Goal: Information Seeking & Learning: Learn about a topic

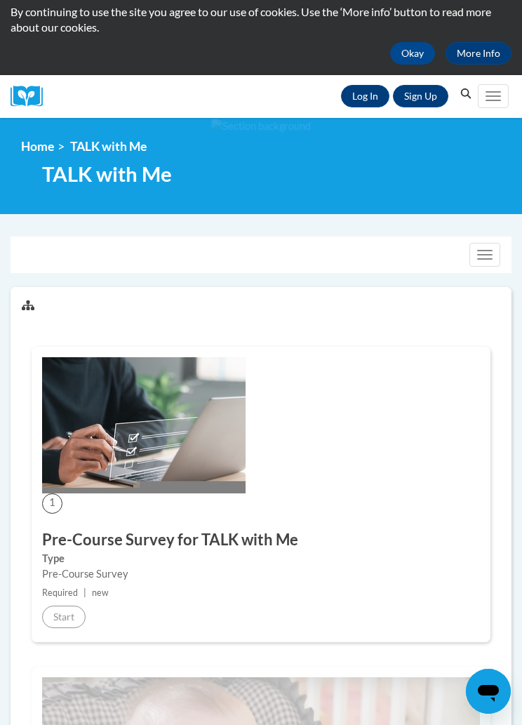
scroll to position [73, 0]
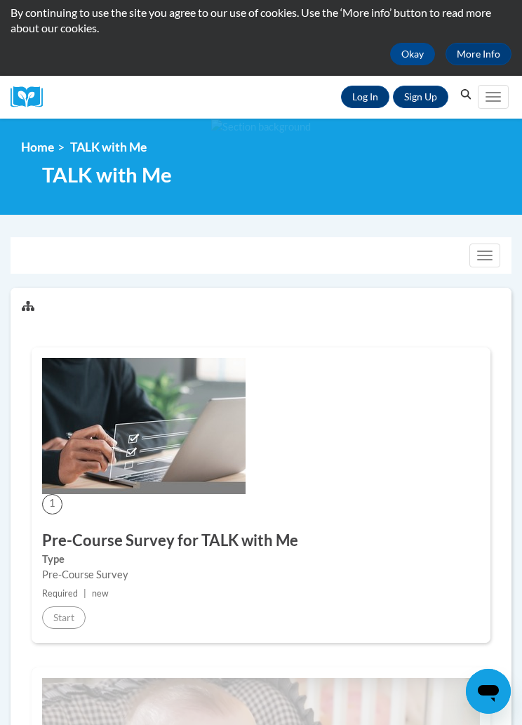
click at [354, 100] on link "Log In" at bounding box center [365, 97] width 48 height 22
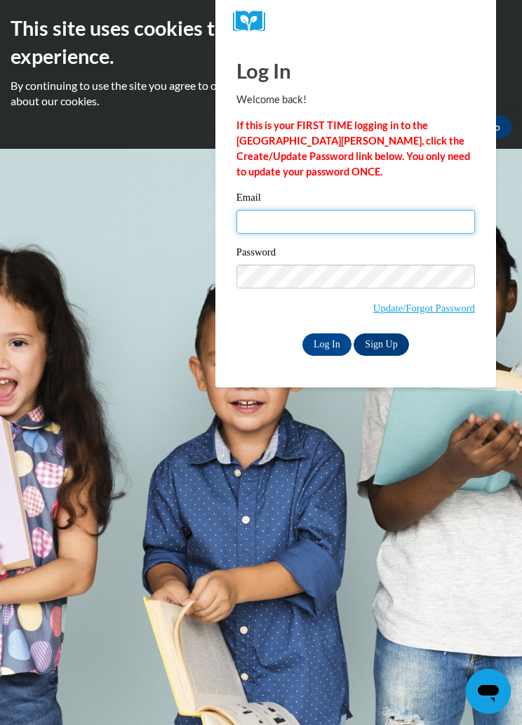
click at [363, 213] on input "Email" at bounding box center [356, 222] width 239 height 24
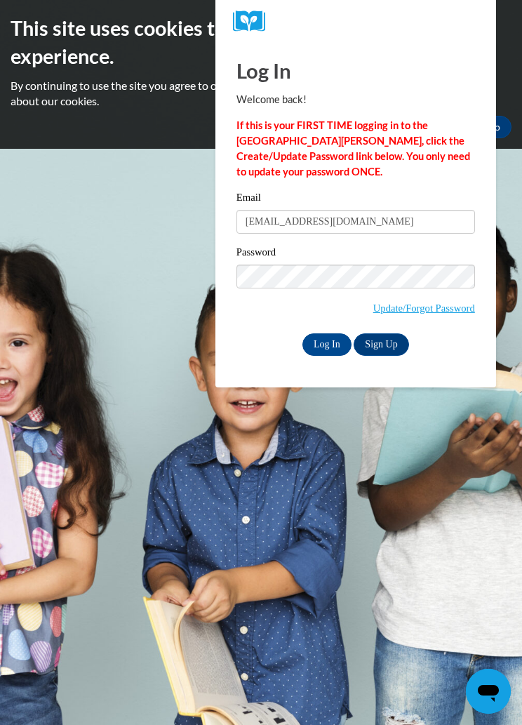
type input "lilyanamayes@gmail.com"
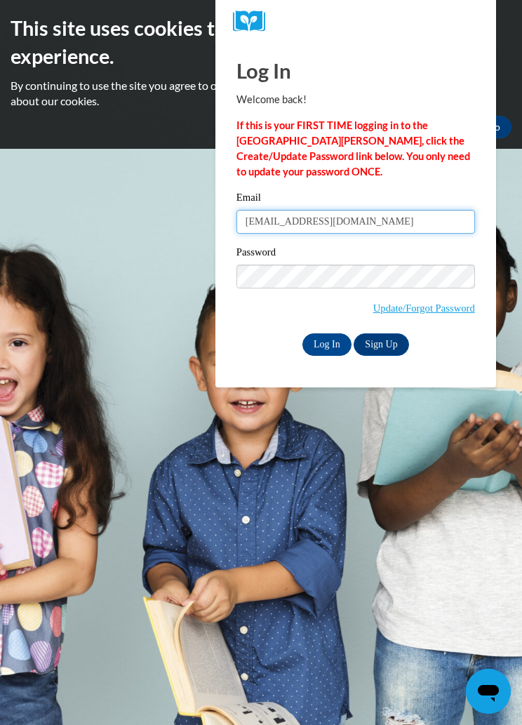
click at [327, 343] on input "Log In" at bounding box center [327, 345] width 49 height 22
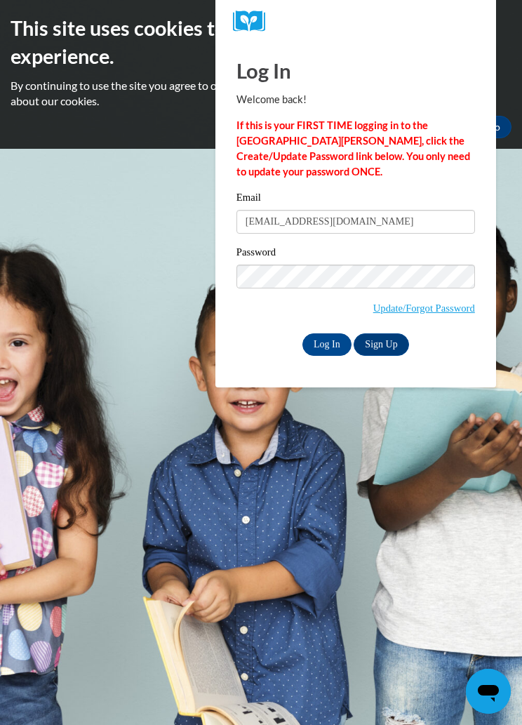
click at [328, 338] on input "Log In" at bounding box center [327, 345] width 49 height 22
click at [334, 343] on input "Log In" at bounding box center [327, 345] width 49 height 22
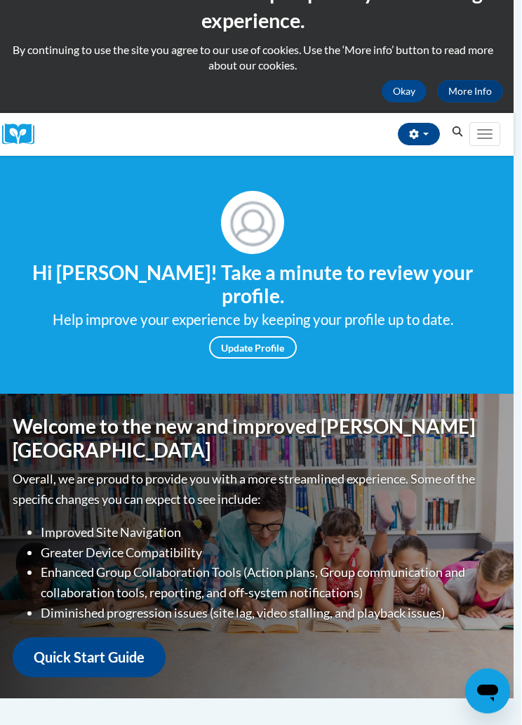
scroll to position [0, 8]
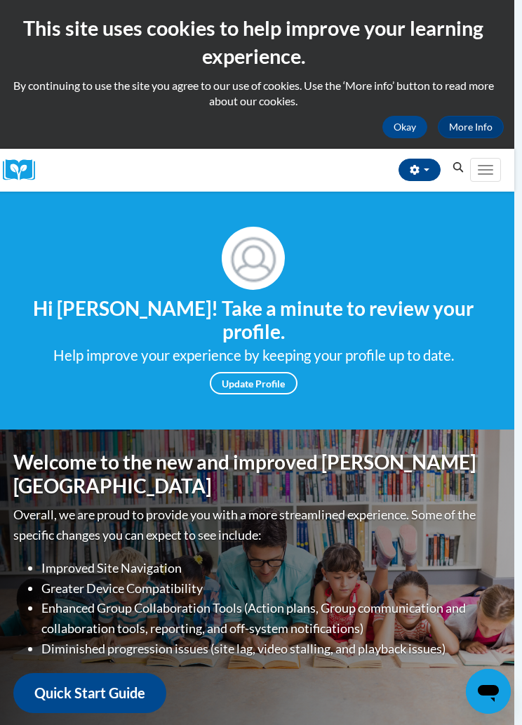
click at [490, 167] on button "Toggle navigation" at bounding box center [486, 170] width 31 height 24
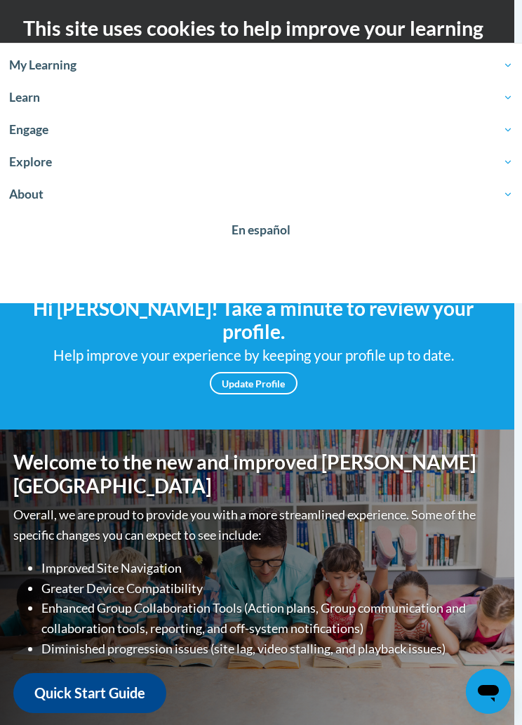
click at [105, 303] on h4 "Hi Lilyana Mayes! Take a minute to review your profile." at bounding box center [253, 320] width 501 height 47
click at [104, 344] on div "Help improve your experience by keeping your profile up to date." at bounding box center [253, 355] width 501 height 23
click at [81, 22] on h2 "This site uses cookies to help improve your learning experience." at bounding box center [253, 42] width 501 height 57
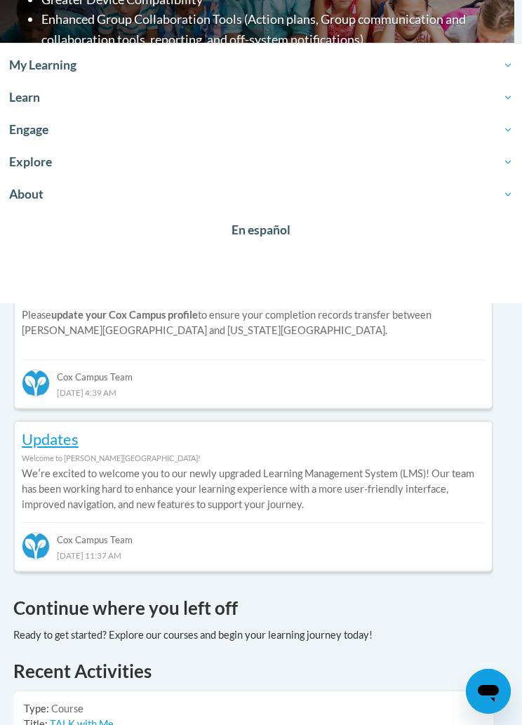
scroll to position [577, 8]
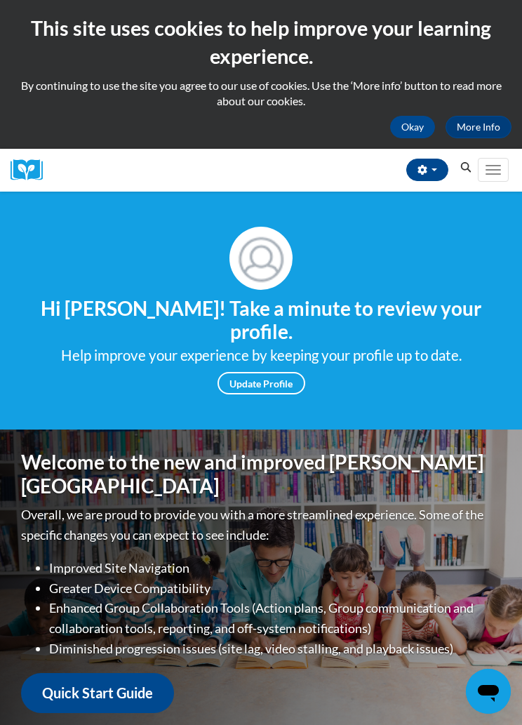
click at [466, 164] on icon "Search" at bounding box center [466, 167] width 13 height 11
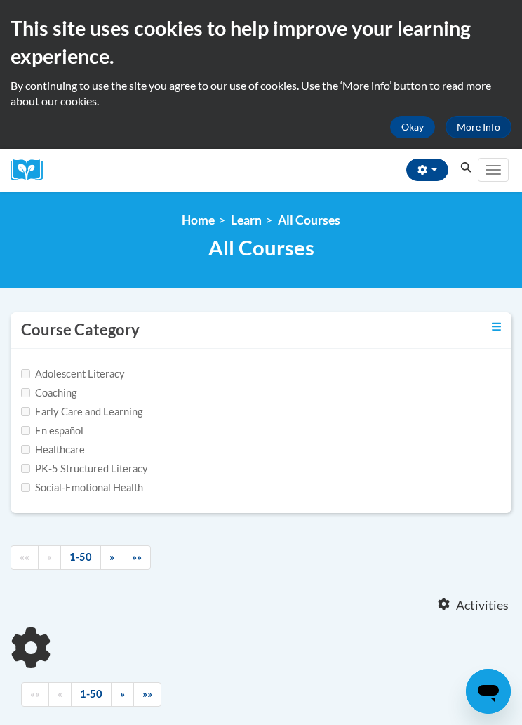
click at [467, 165] on icon "Search" at bounding box center [466, 167] width 13 height 11
click at [497, 162] on button "Toggle navigation" at bounding box center [493, 170] width 31 height 24
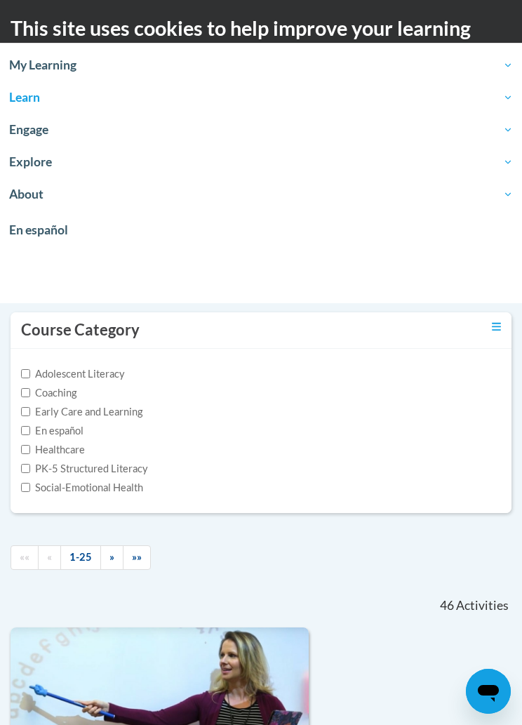
click at [90, 75] on link "My Learning" at bounding box center [261, 65] width 522 height 32
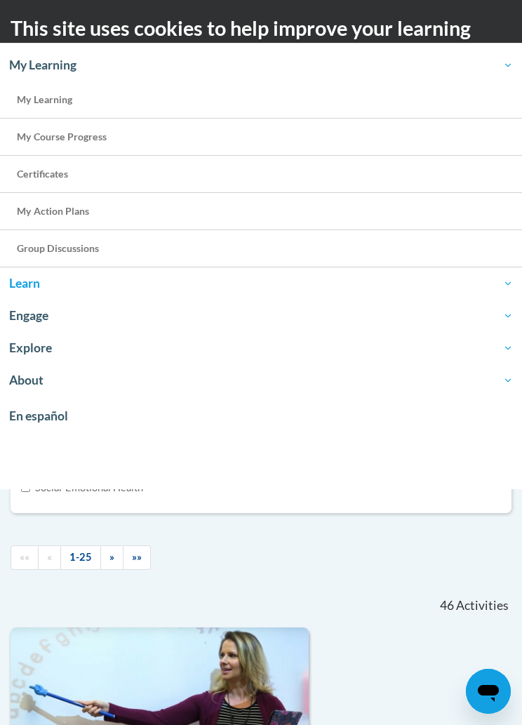
click at [259, 131] on link "My Course Progress" at bounding box center [261, 137] width 522 height 37
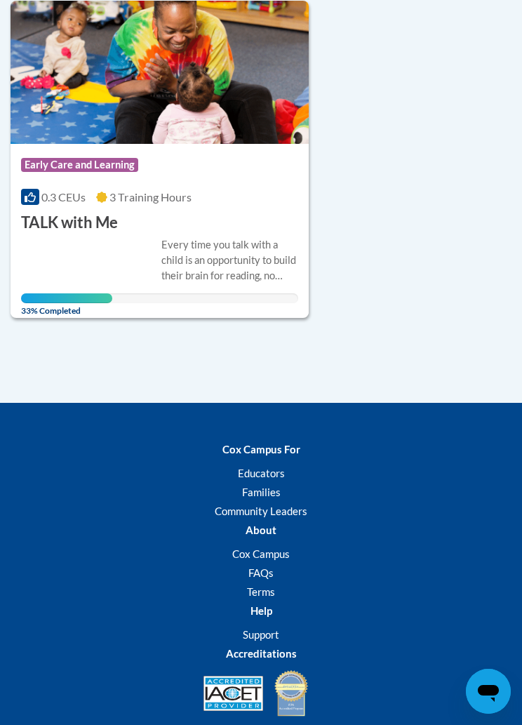
scroll to position [1068, 0]
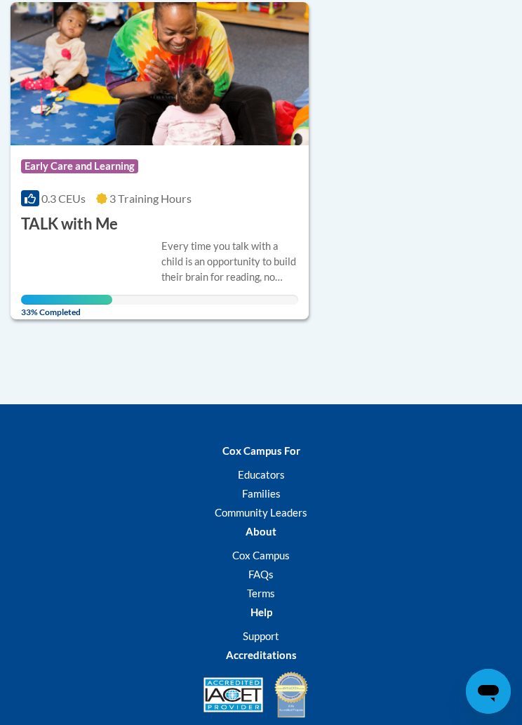
click at [239, 118] on img at bounding box center [160, 73] width 298 height 143
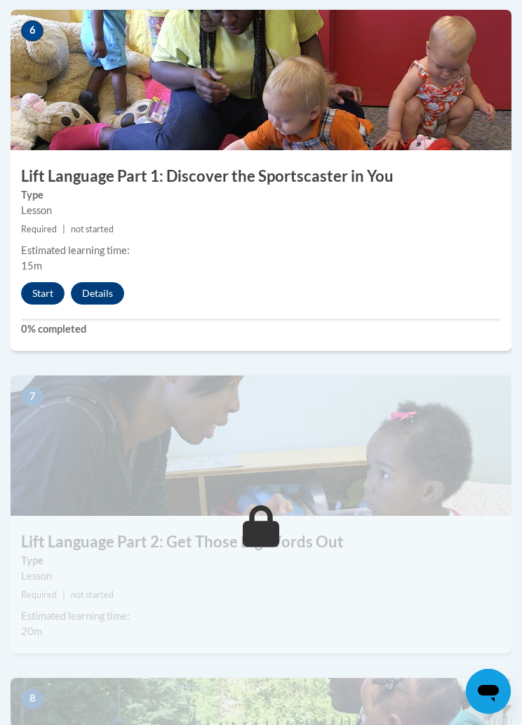
scroll to position [2265, 0]
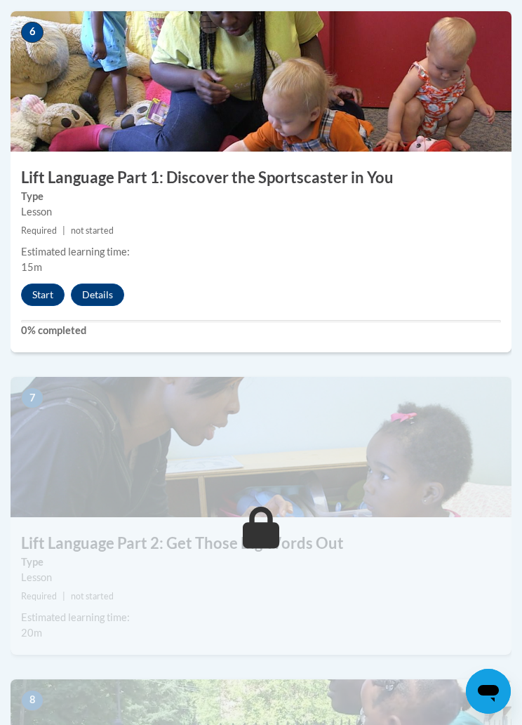
click at [29, 290] on button "Start" at bounding box center [43, 295] width 44 height 22
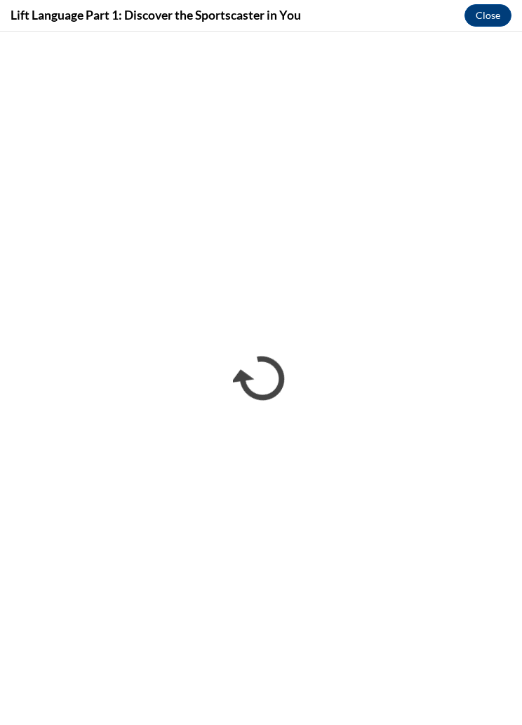
scroll to position [0, 0]
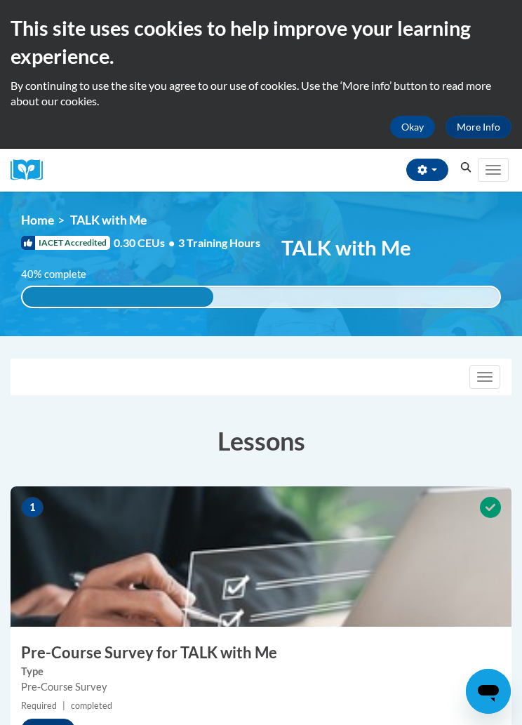
click at [499, 365] on button "Toggle navigation" at bounding box center [485, 377] width 31 height 24
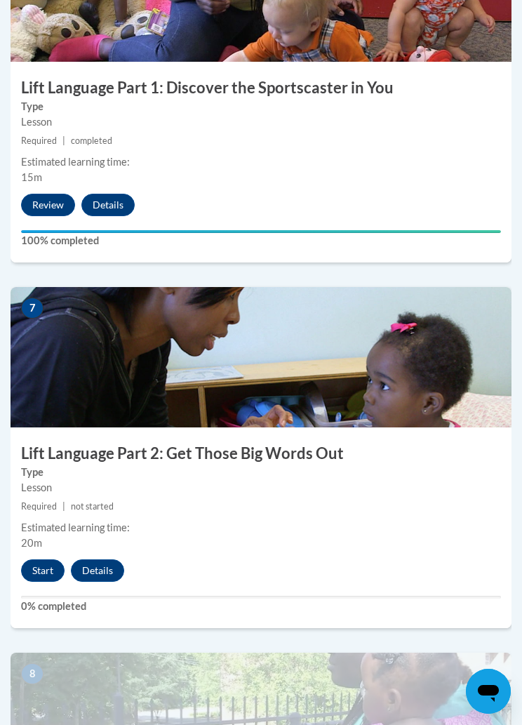
scroll to position [2497, 0]
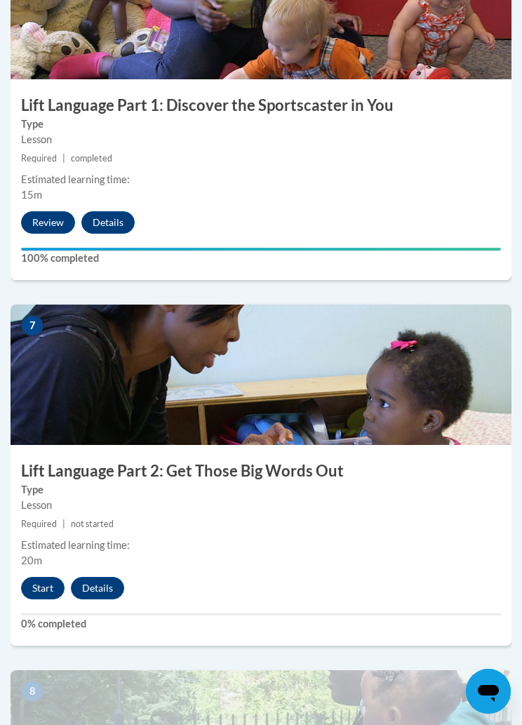
click at [42, 580] on button "Start" at bounding box center [43, 588] width 44 height 22
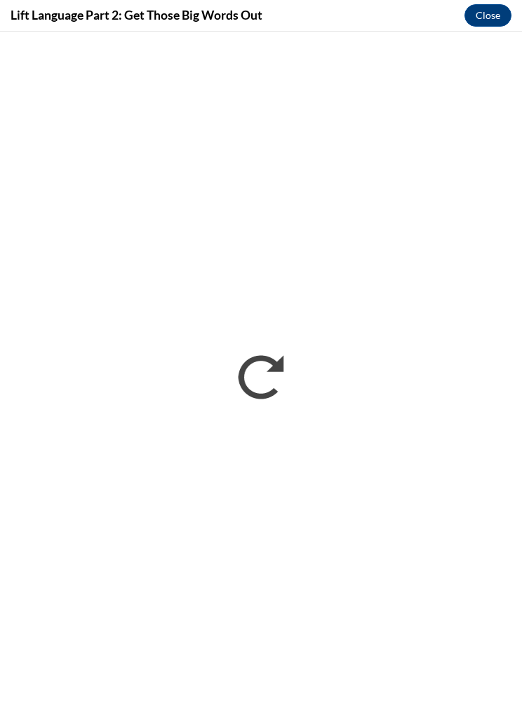
scroll to position [0, 0]
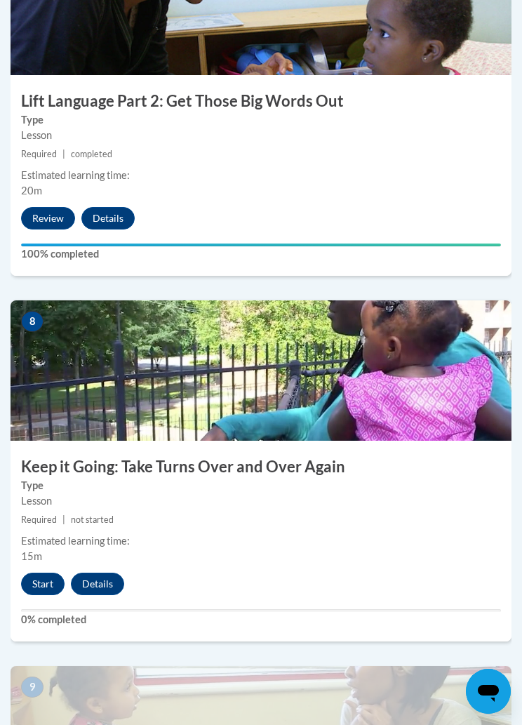
scroll to position [2706, 0]
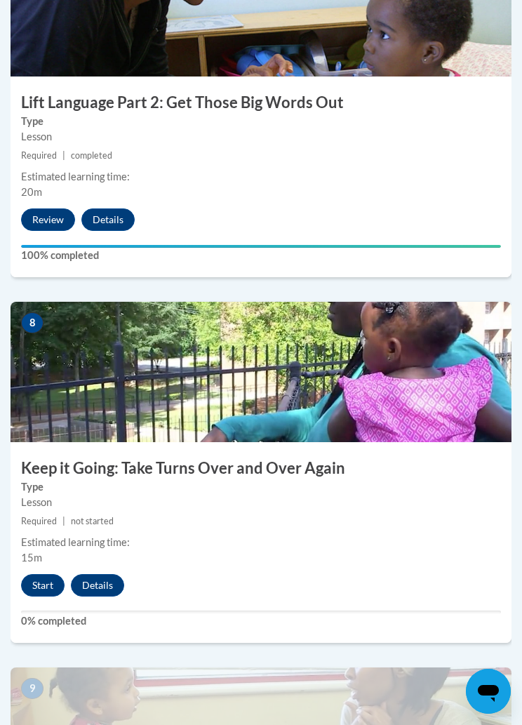
click at [33, 574] on button "Start" at bounding box center [43, 585] width 44 height 22
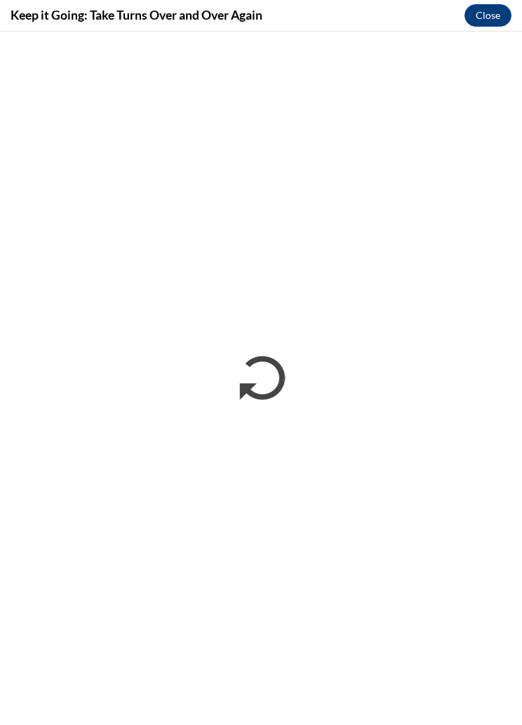
scroll to position [0, 0]
